Goal: Contribute content: Add original content to the website for others to see

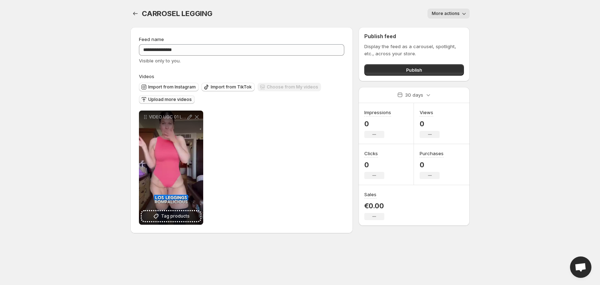
click at [171, 101] on span "Upload more videos" at bounding box center [170, 100] width 44 height 6
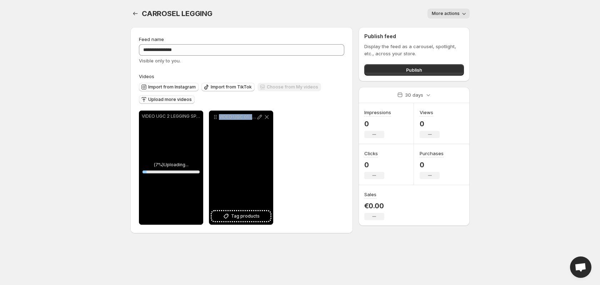
drag, startPoint x: 257, startPoint y: 163, endPoint x: 220, endPoint y: 163, distance: 37.1
click at [219, 163] on div "VIDEO UGC 01 LEGGING [GEOGRAPHIC_DATA]" at bounding box center [241, 168] width 64 height 114
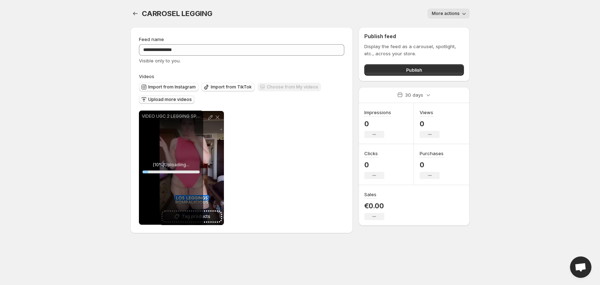
drag, startPoint x: 215, startPoint y: 116, endPoint x: 142, endPoint y: 113, distance: 72.9
click at [144, 114] on div "**********" at bounding box center [206, 168] width 134 height 114
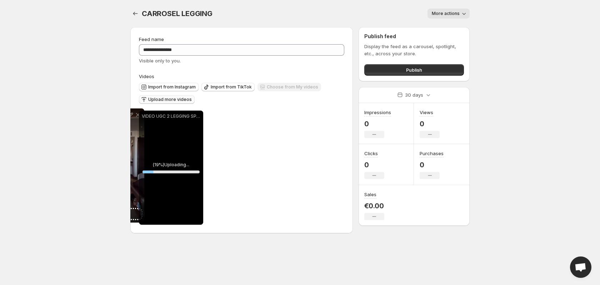
drag, startPoint x: 215, startPoint y: 119, endPoint x: 89, endPoint y: 114, distance: 126.4
click at [89, 114] on body "**********" at bounding box center [300, 142] width 600 height 285
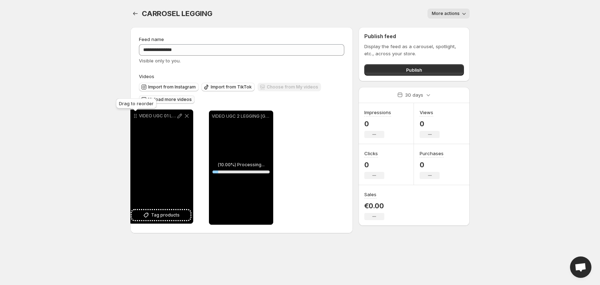
drag, startPoint x: 215, startPoint y: 117, endPoint x: 135, endPoint y: 116, distance: 80.0
click at [135, 116] on icon at bounding box center [134, 116] width 1 height 1
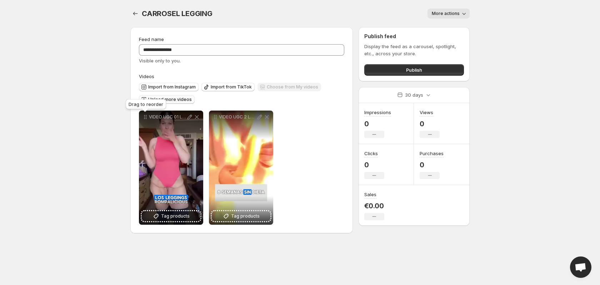
click at [173, 97] on span "Upload more videos" at bounding box center [170, 100] width 44 height 6
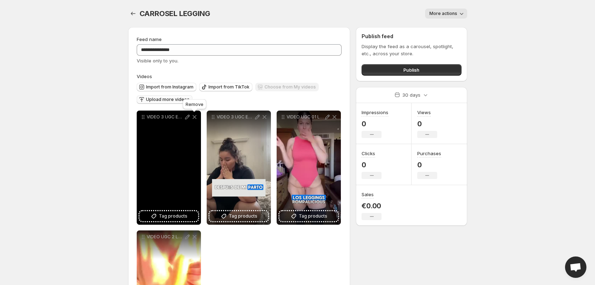
click at [195, 118] on icon at bounding box center [194, 117] width 7 height 7
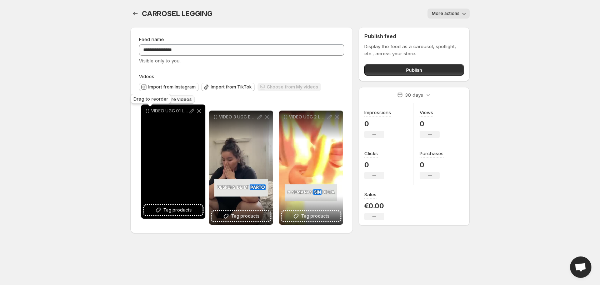
drag, startPoint x: 212, startPoint y: 120, endPoint x: 147, endPoint y: 112, distance: 65.1
click at [147, 112] on icon at bounding box center [147, 110] width 7 height 7
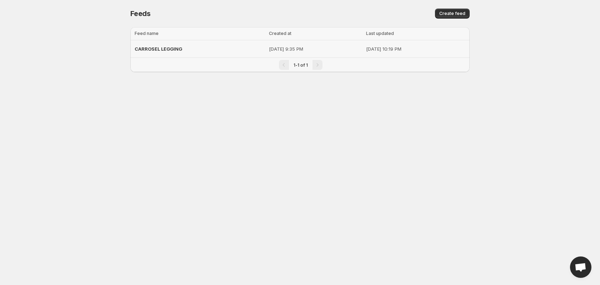
click at [286, 50] on p "[DATE] 9:35 PM" at bounding box center [315, 48] width 93 height 7
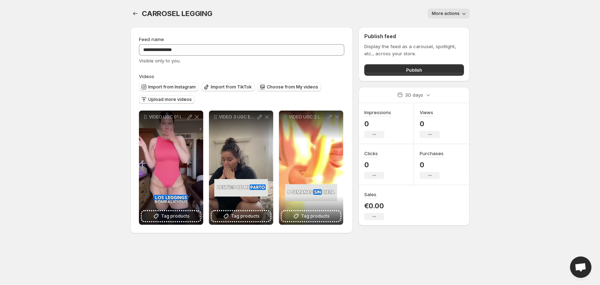
click at [459, 13] on button "More actions" at bounding box center [448, 14] width 42 height 10
click at [463, 14] on icon "button" at bounding box center [463, 13] width 7 height 7
click at [423, 70] on button "Publish" at bounding box center [414, 69] width 100 height 11
